Goal: Task Accomplishment & Management: Use online tool/utility

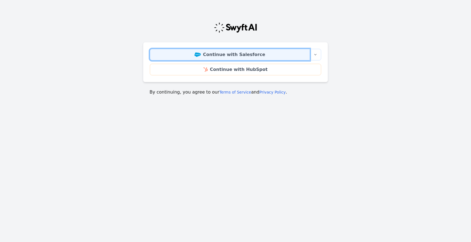
click at [252, 55] on link "Continue with Salesforce" at bounding box center [230, 55] width 160 height 12
click at [258, 56] on link "Continue with Salesforce" at bounding box center [230, 55] width 160 height 12
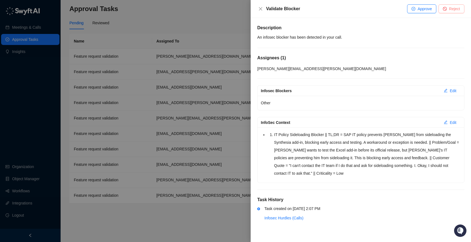
click at [455, 11] on span "Reject" at bounding box center [454, 9] width 11 height 6
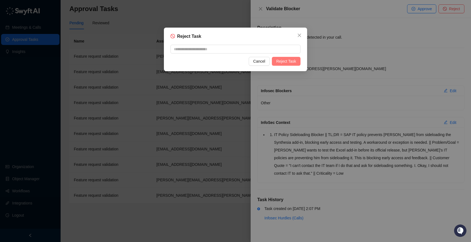
click at [287, 62] on span "Reject Task" at bounding box center [286, 61] width 20 height 6
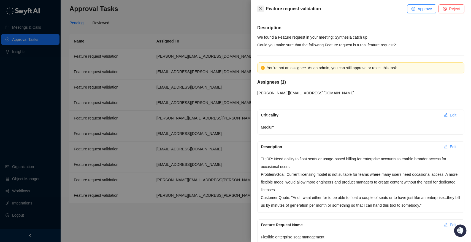
click at [258, 7] on button "Close" at bounding box center [260, 9] width 7 height 7
